Goal: Task Accomplishment & Management: Use online tool/utility

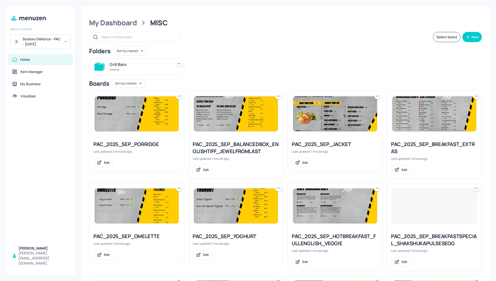
scroll to position [1, 0]
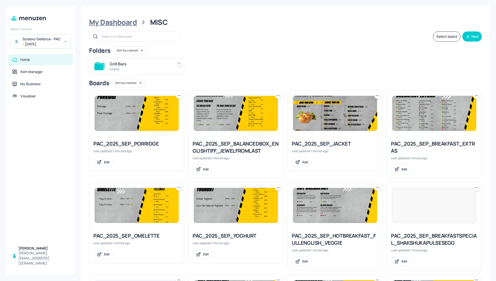
click at [115, 21] on div "My Dashboard" at bounding box center [113, 22] width 48 height 9
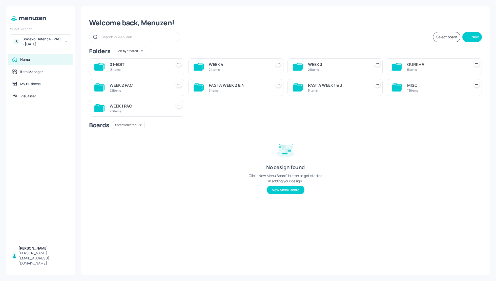
scroll to position [0, 0]
click at [57, 36] on div "S Sodexo Defence - PAC - September 2025" at bounding box center [40, 41] width 61 height 15
click at [48, 41] on div at bounding box center [248, 140] width 496 height 281
click at [48, 41] on div "Sodexo Defence - PAC - September 2025" at bounding box center [42, 41] width 38 height 10
click at [40, 78] on div "Sodexo Defence - Colchester - September - 2025" at bounding box center [45, 82] width 44 height 9
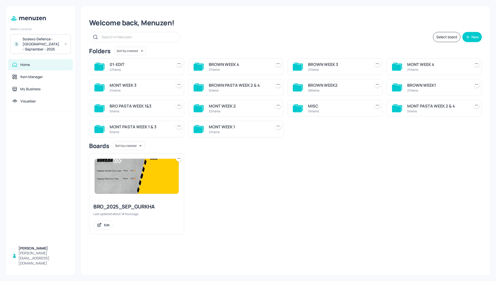
click at [310, 43] on div "Welcome back, Menuzen! Select board New Folders Sort by created id ​ 01-EDIT 47…" at bounding box center [285, 140] width 409 height 268
click at [224, 64] on div "BROWN WEEK 4" at bounding box center [239, 64] width 60 height 6
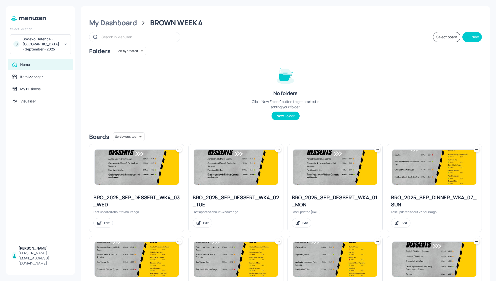
click at [344, 89] on div "Folders Sort by created id ​ No folders Click “New Folder” button to get starte…" at bounding box center [285, 88] width 393 height 82
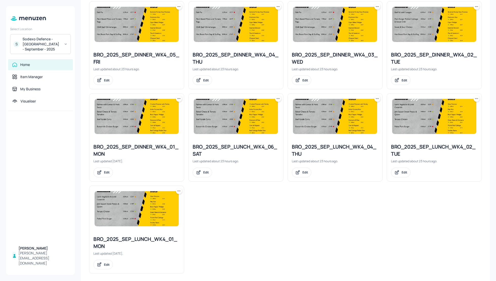
scroll to position [421, 0]
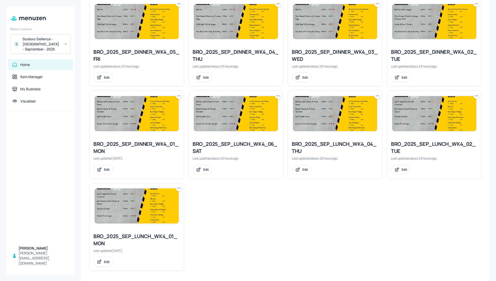
click at [126, 145] on div "BRO_2025_SEP_DINNER_WK4_01_MON" at bounding box center [136, 147] width 87 height 14
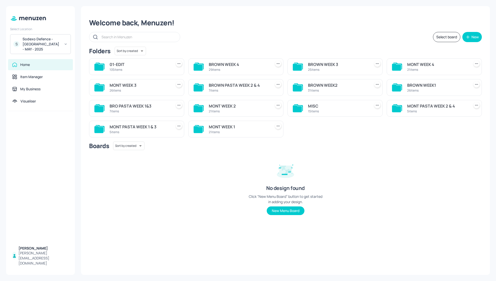
click at [241, 38] on div "Select board New" at bounding box center [285, 37] width 393 height 10
click at [114, 86] on div "MONT WEEK 3" at bounding box center [140, 85] width 60 height 6
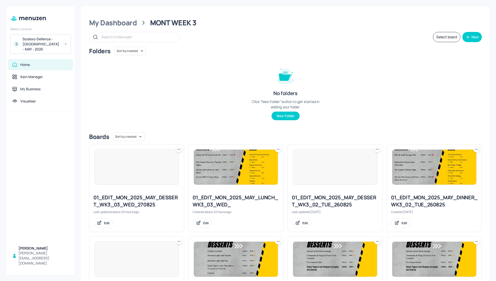
click at [378, 93] on div "Folders Sort by created id ​ No folders Click “New Folder” button to get starte…" at bounding box center [285, 88] width 393 height 82
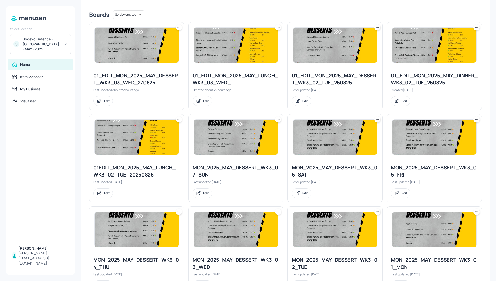
click at [314, 201] on div "MON_2025_MAY_DESSERT_WK3_06_SAT Last updated 3 months ago. Edit" at bounding box center [335, 181] width 95 height 42
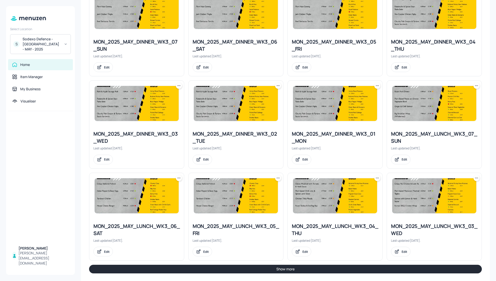
scroll to position [434, 0]
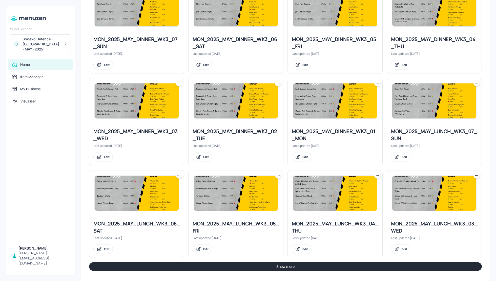
click at [376, 174] on icon at bounding box center [377, 175] width 5 height 5
click at [354, 191] on p "Duplicate" at bounding box center [352, 192] width 14 height 5
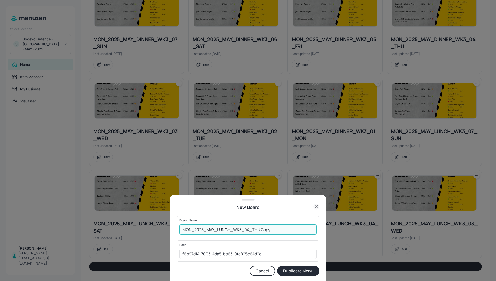
click at [182, 230] on input "MON_2025_MAY_LUNCH_WK3_04_THU Copy" at bounding box center [248, 229] width 137 height 10
click at [291, 229] on input "01_EDIT_MON_2025_MAY_LUNCH_WK3_04_THU Cop" at bounding box center [248, 229] width 137 height 10
type input "01_EDIT_MON_2025_MAY_LUNCH_WK3_04_THU_280825"
click at [307, 271] on button "Duplicate Menu" at bounding box center [298, 270] width 42 height 10
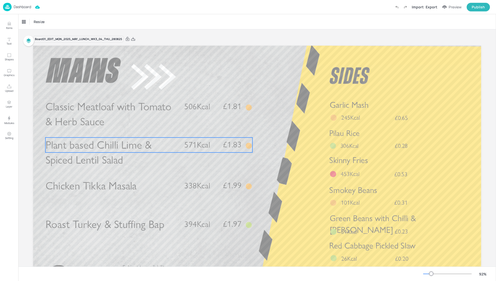
click at [86, 143] on span "Plant based Chilli Lime & Spiced Lentil Salad" at bounding box center [99, 152] width 106 height 28
click at [33, 25] on div "Plant based Chilli Lime & Spiced Lentil Salad" at bounding box center [45, 21] width 51 height 9
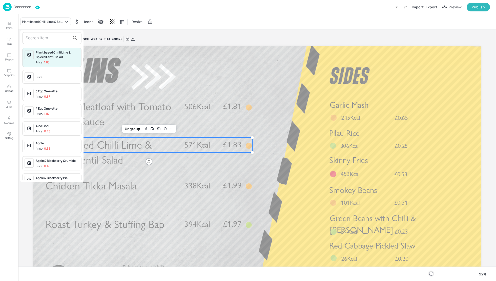
click at [34, 41] on input "text" at bounding box center [48, 38] width 45 height 8
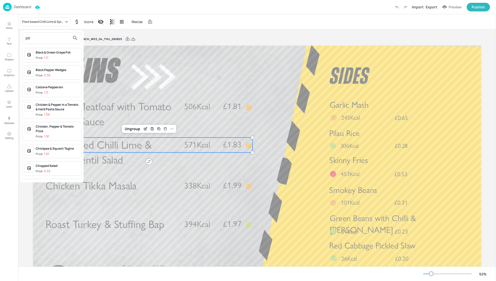
type input "p"
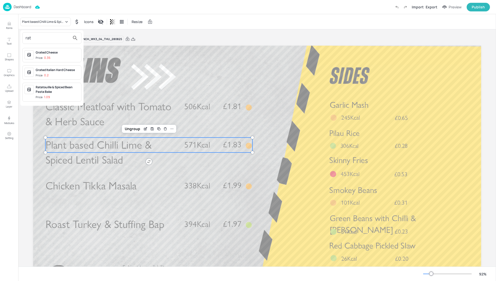
type input "rat"
click at [55, 88] on div "Ratatouille & Spiced Bean Pasta Bake" at bounding box center [58, 89] width 44 height 9
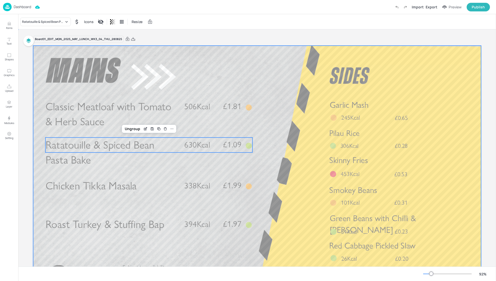
click at [281, 131] on div at bounding box center [257, 172] width 448 height 252
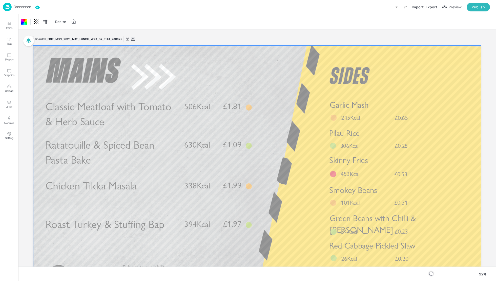
click at [133, 40] on icon at bounding box center [133, 38] width 5 height 5
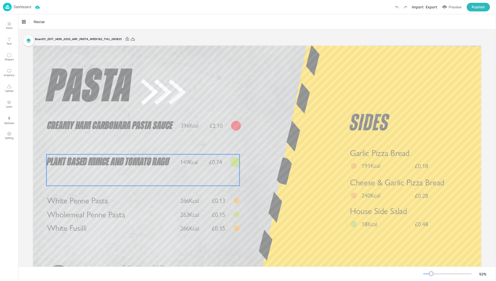
click at [134, 163] on span "Plant Based Mince and Tomato Ragu" at bounding box center [108, 161] width 123 height 11
click at [42, 20] on div "Plant Based Mince and Tomato Ragu" at bounding box center [43, 22] width 42 height 5
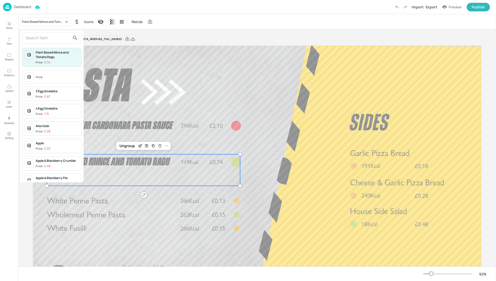
click at [38, 35] on input "text" at bounding box center [48, 38] width 45 height 8
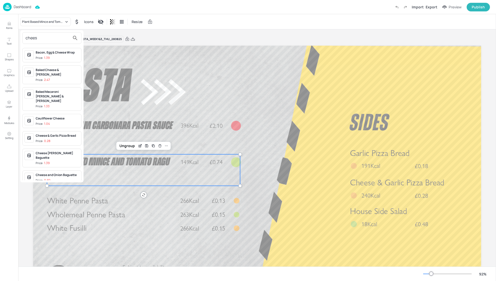
click at [45, 39] on input "chees" at bounding box center [48, 38] width 45 height 8
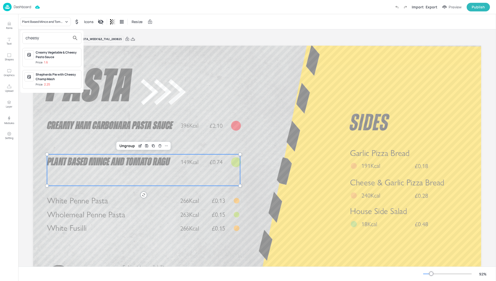
type input "cheesy"
click at [53, 54] on div "Creamy Vegetable & Cheesy Pesto Sauce" at bounding box center [58, 54] width 44 height 9
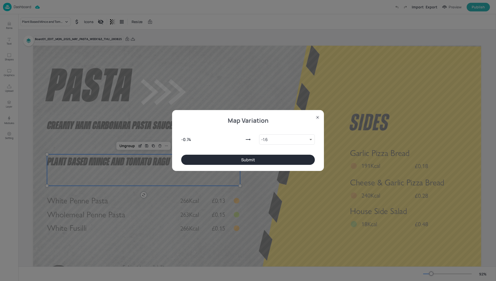
click at [239, 158] on button "Submit" at bounding box center [248, 159] width 134 height 10
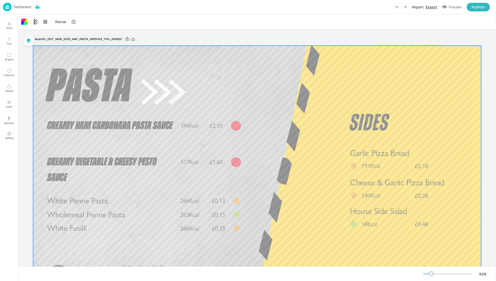
click at [428, 7] on div "Export" at bounding box center [432, 6] width 12 height 5
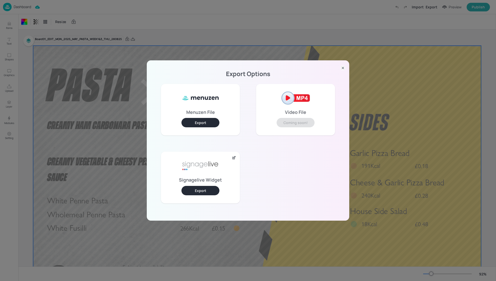
click at [204, 186] on button "Export" at bounding box center [201, 190] width 38 height 9
